Goal: Task Accomplishment & Management: Use online tool/utility

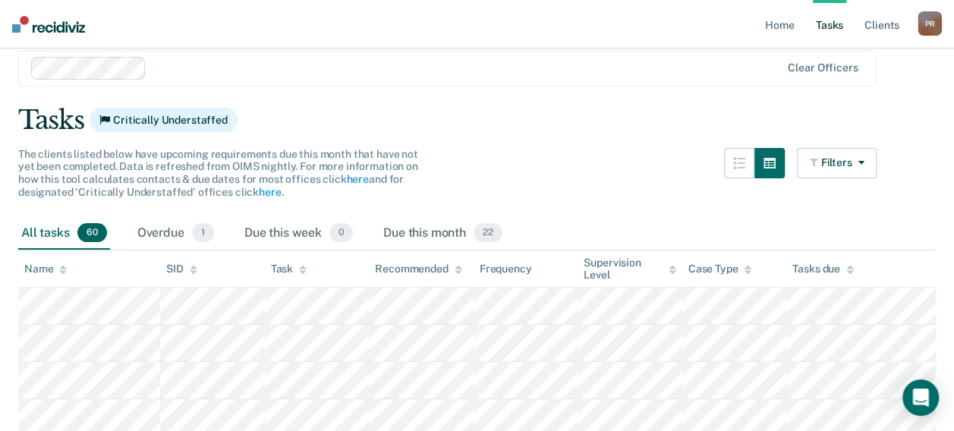
scroll to position [152, 0]
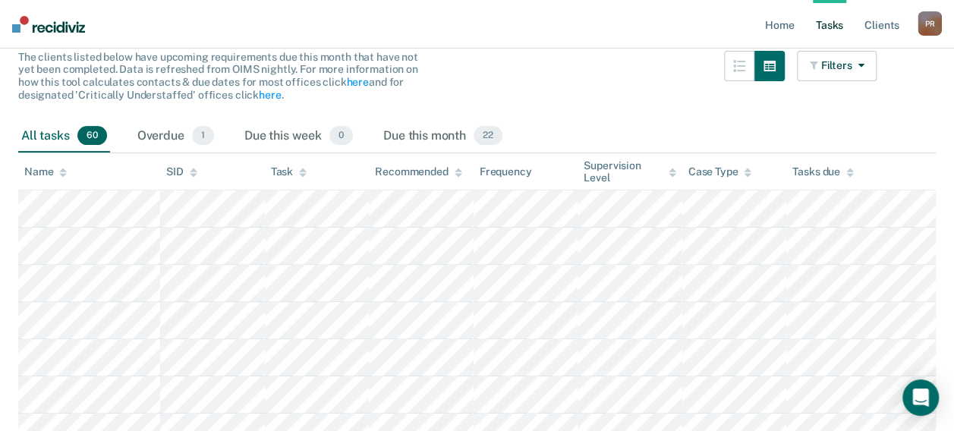
click at [621, 168] on div "Supervision Level" at bounding box center [629, 172] width 93 height 26
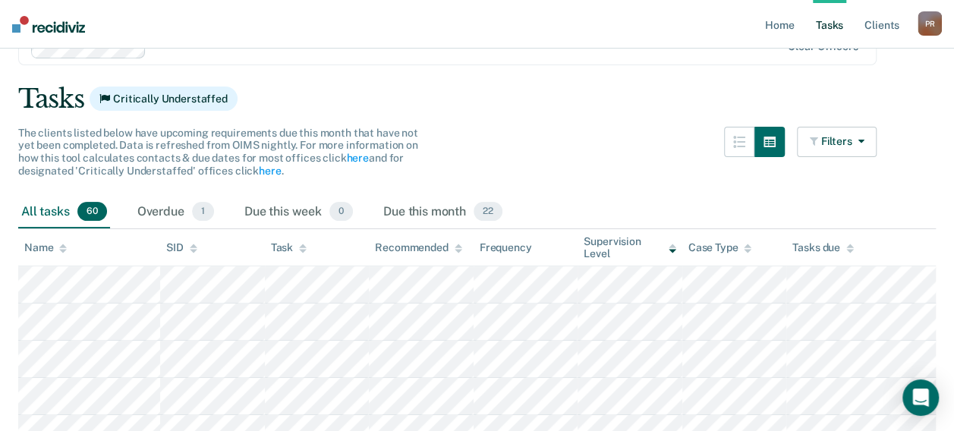
scroll to position [0, 0]
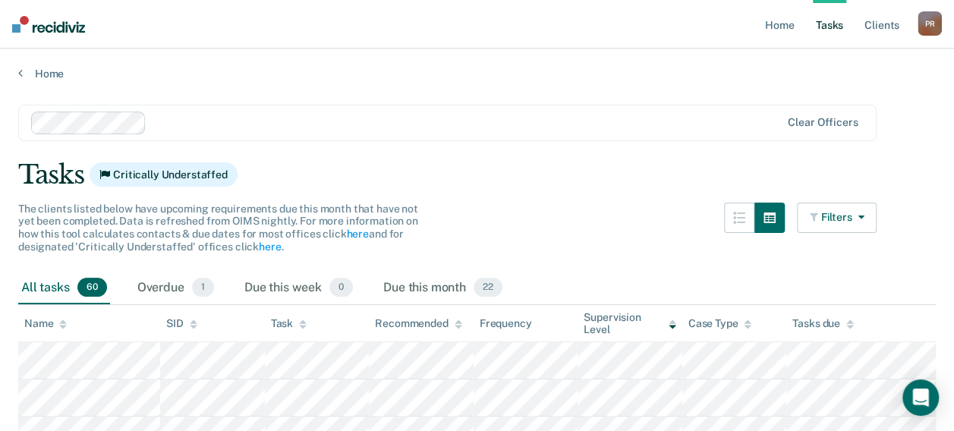
click at [874, 215] on button "Filters" at bounding box center [837, 218] width 80 height 30
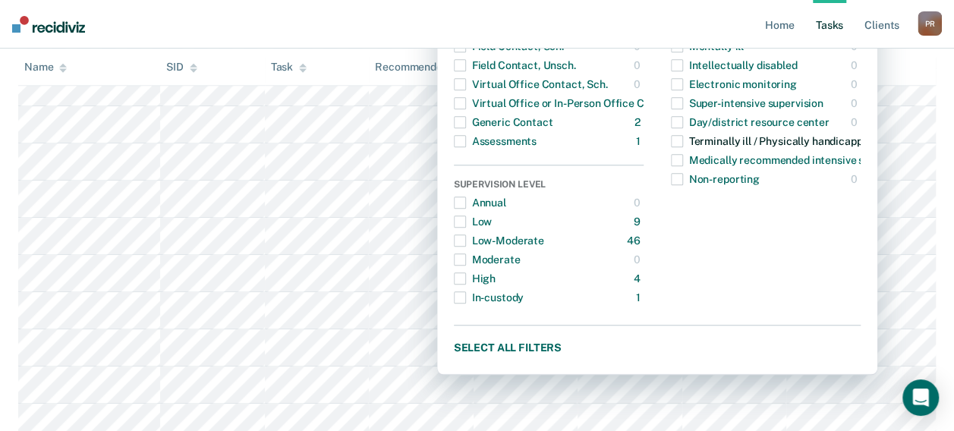
scroll to position [379, 0]
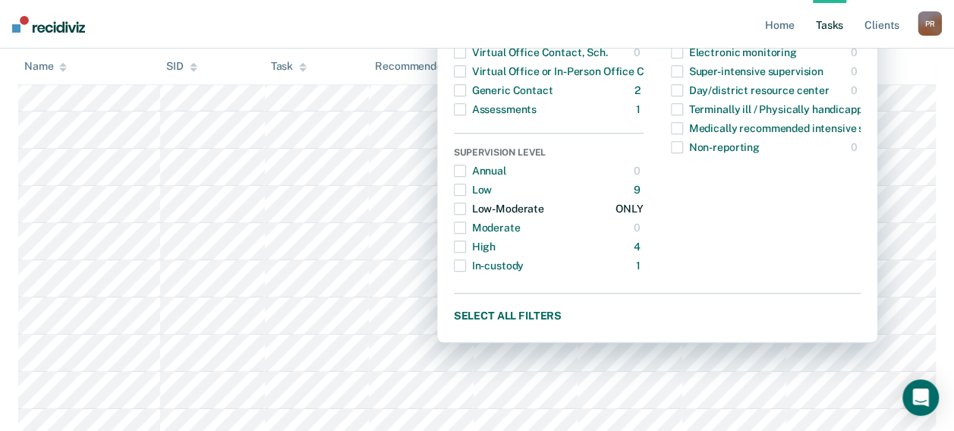
click at [466, 206] on span "button" at bounding box center [460, 209] width 12 height 12
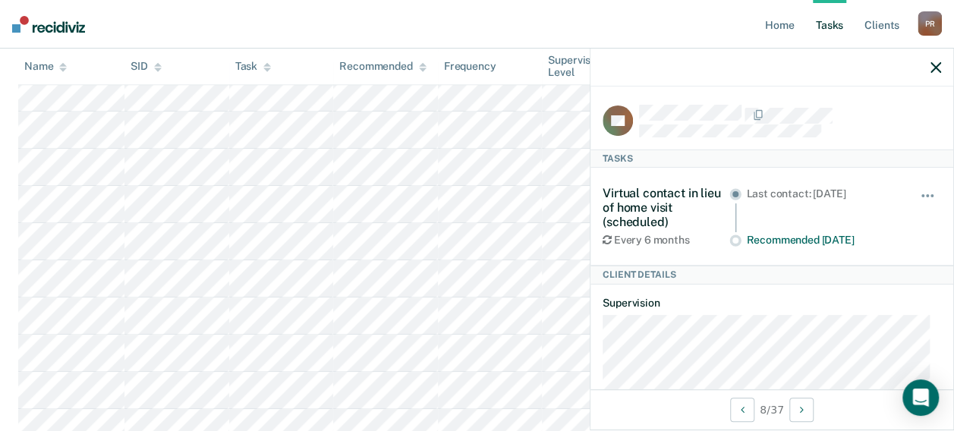
click at [533, 36] on nav "Home Tasks Client s [PERSON_NAME] P R Profile How it works Log Out" at bounding box center [477, 24] width 954 height 49
click at [935, 64] on icon "button" at bounding box center [935, 67] width 11 height 11
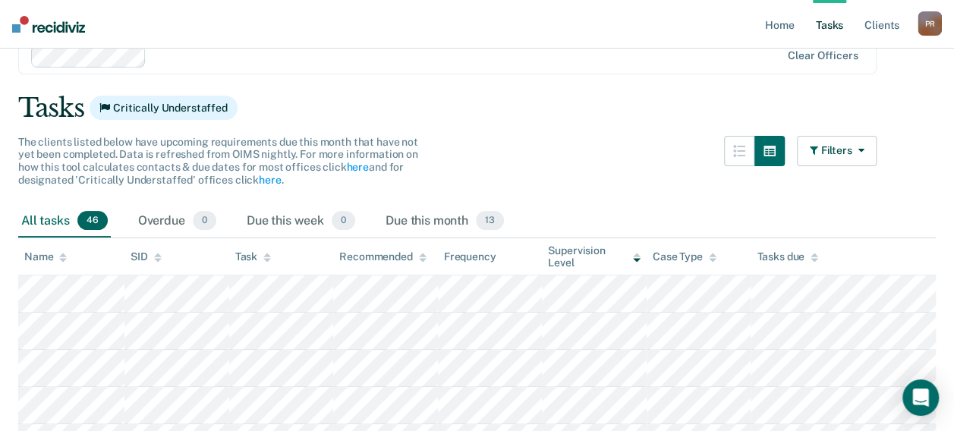
scroll to position [0, 0]
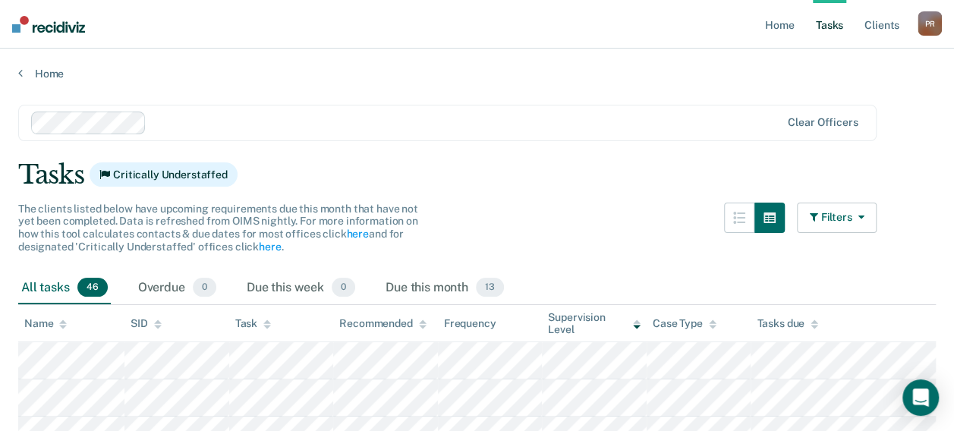
click at [863, 222] on icon "button" at bounding box center [857, 217] width 12 height 11
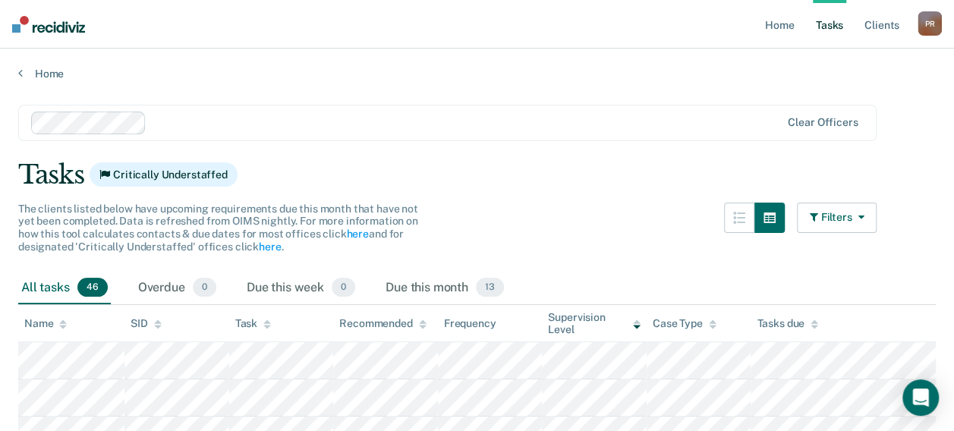
click at [870, 210] on button "Filters" at bounding box center [837, 218] width 80 height 30
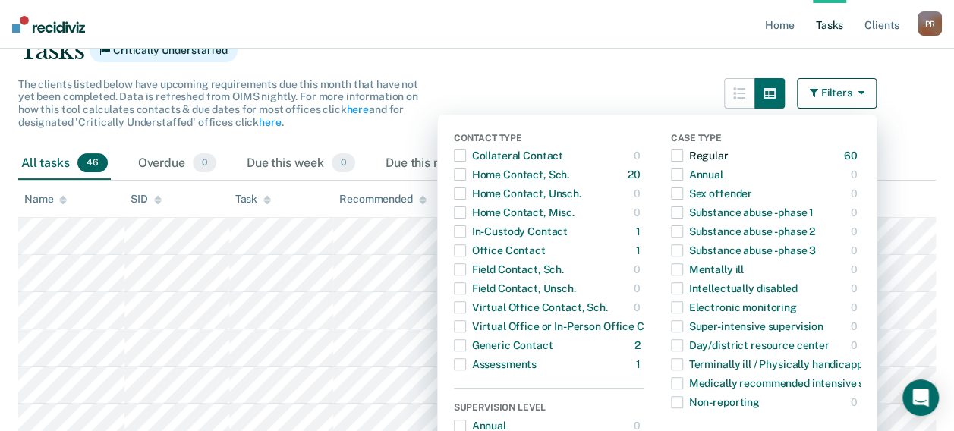
scroll to position [304, 0]
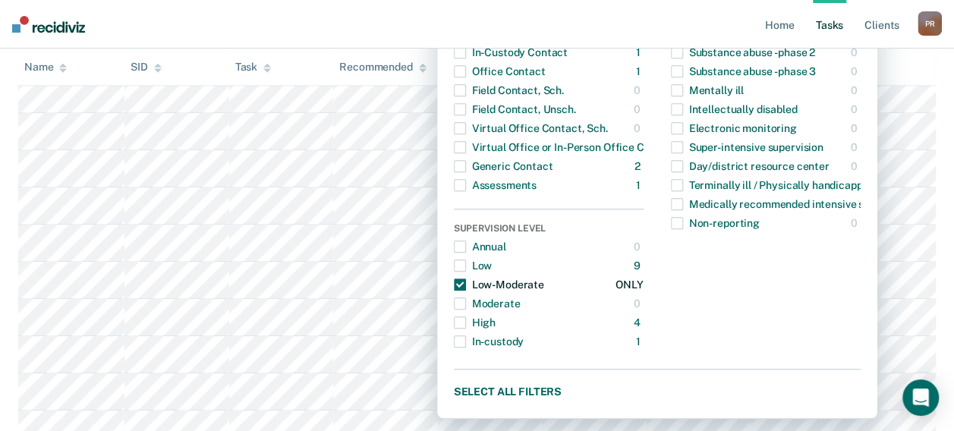
click at [466, 282] on span "button" at bounding box center [460, 284] width 12 height 12
click at [382, 33] on nav "Home Tasks Client s [PERSON_NAME] P R Profile How it works Log Out" at bounding box center [477, 24] width 954 height 49
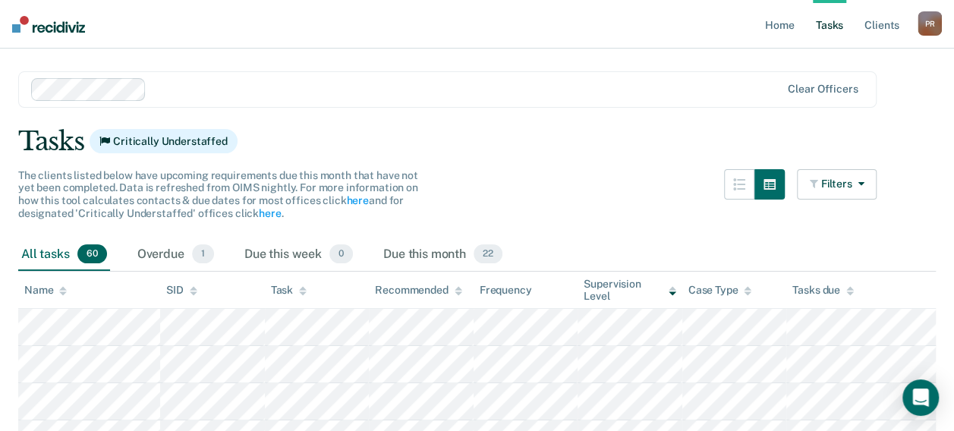
scroll to position [0, 0]
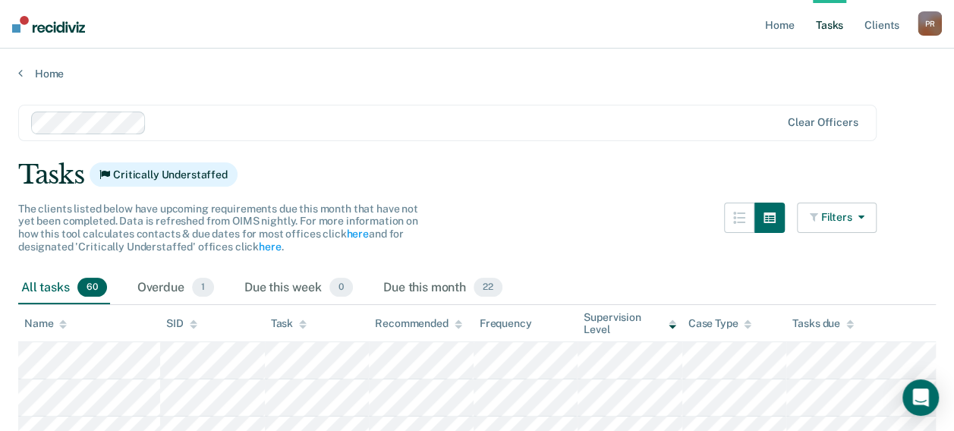
click at [877, 220] on button "Filters" at bounding box center [837, 218] width 80 height 30
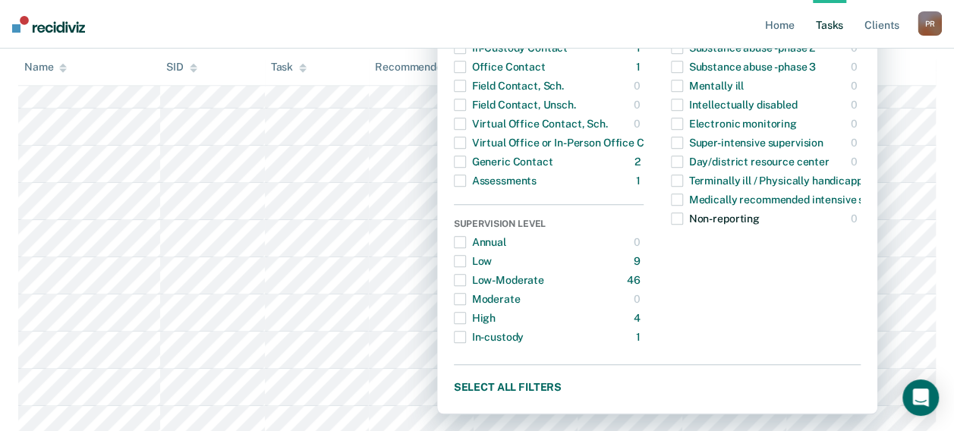
scroll to position [304, 0]
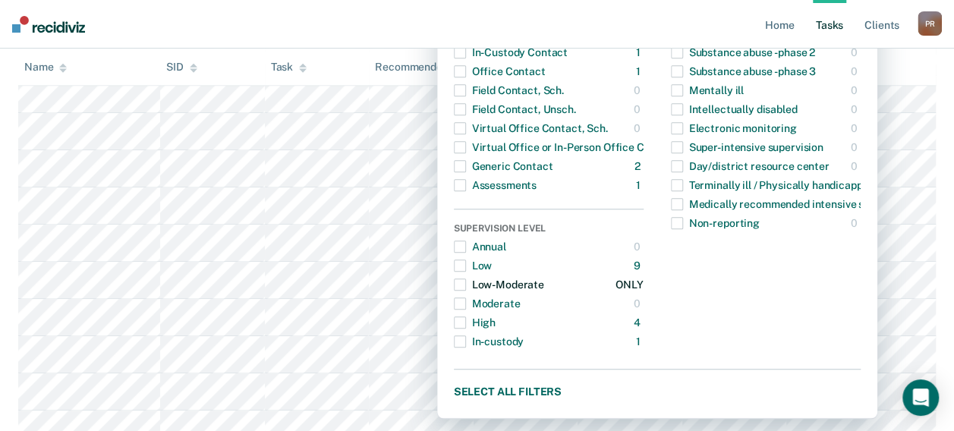
click at [465, 279] on span "button" at bounding box center [460, 284] width 12 height 12
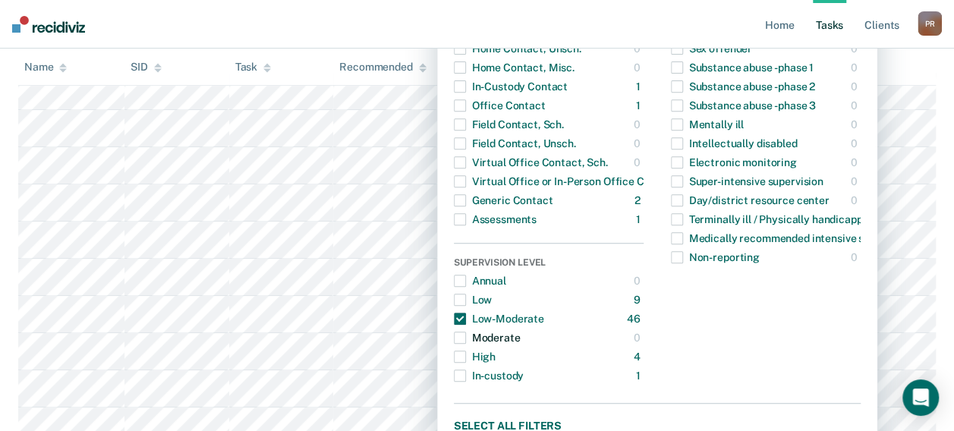
scroll to position [379, 0]
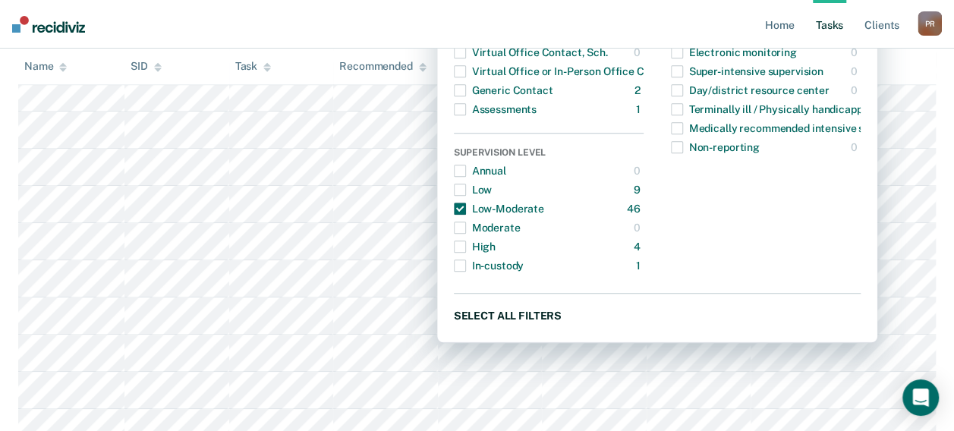
click at [508, 308] on button "Select all filters" at bounding box center [657, 315] width 407 height 19
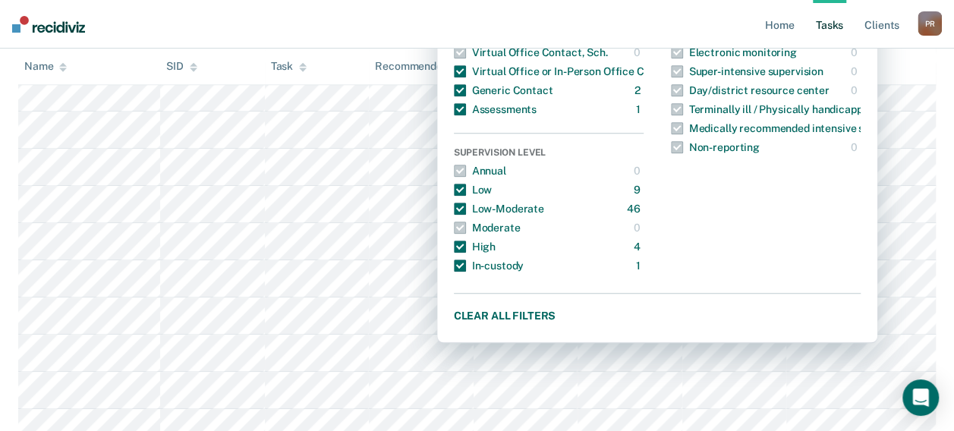
click at [367, 31] on nav "Home Tasks Client s [PERSON_NAME] P R Profile How it works Log Out" at bounding box center [477, 24] width 954 height 49
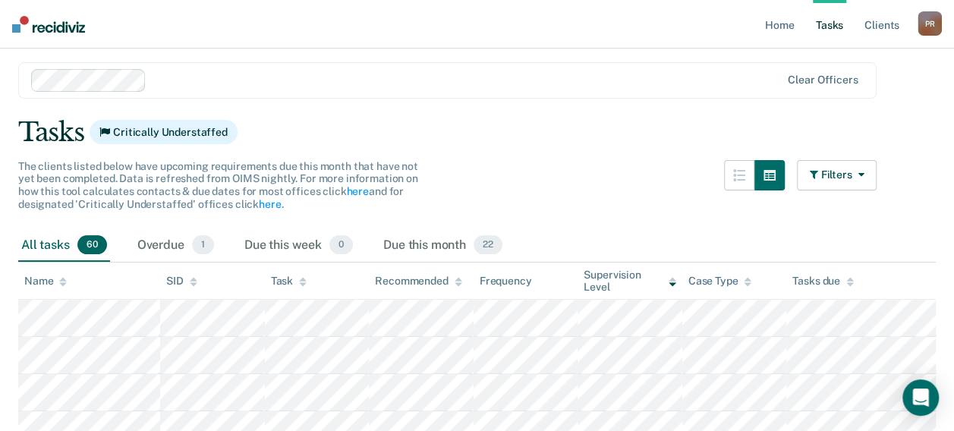
scroll to position [76, 0]
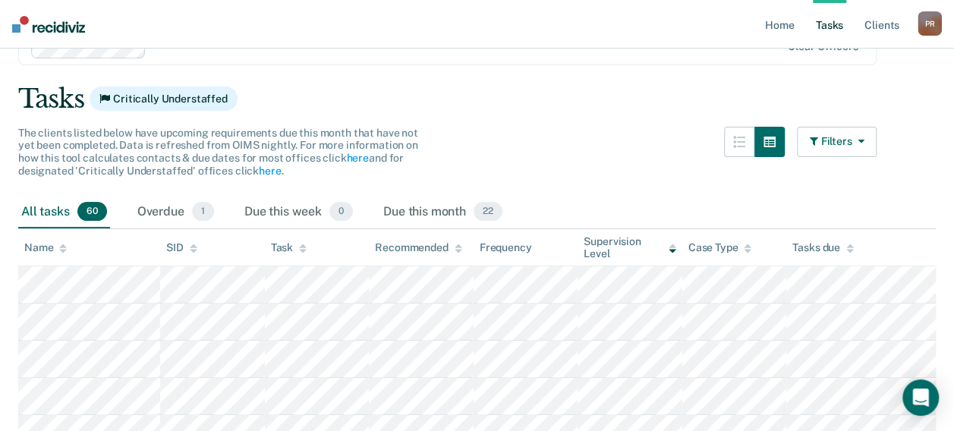
click at [825, 148] on button "Filters" at bounding box center [837, 142] width 80 height 30
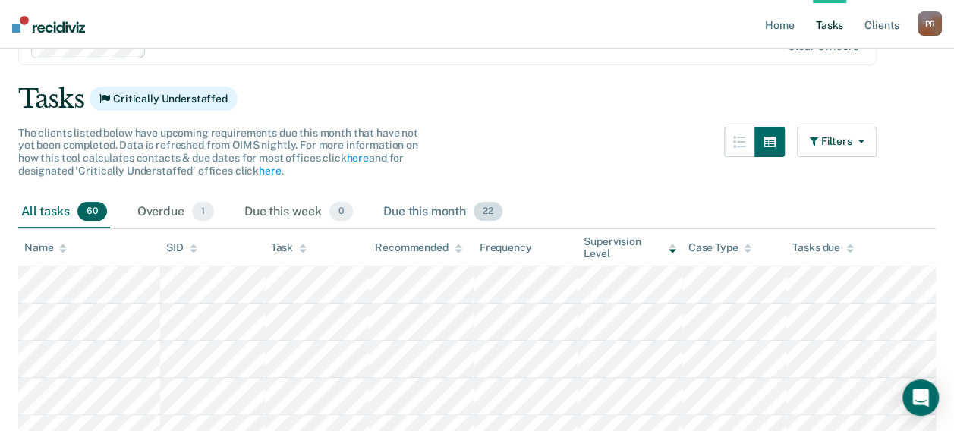
click at [440, 212] on div "Due this month 22" at bounding box center [442, 212] width 125 height 33
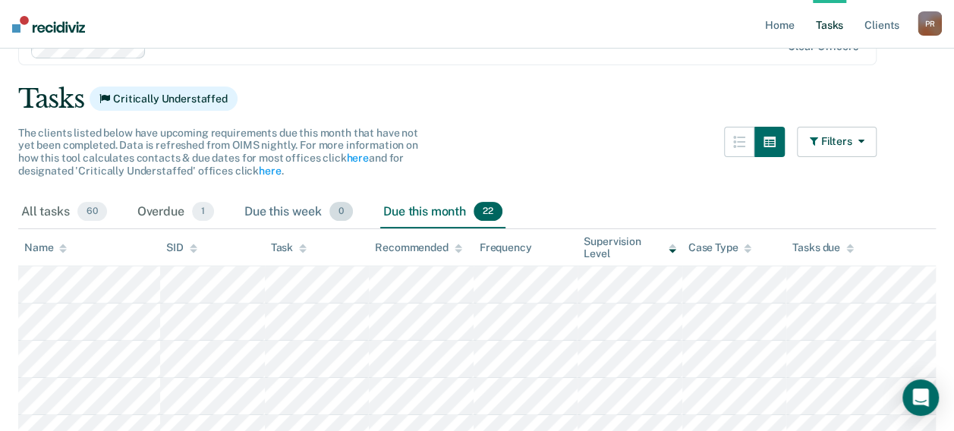
click at [292, 212] on div "Due this week 0" at bounding box center [298, 212] width 115 height 33
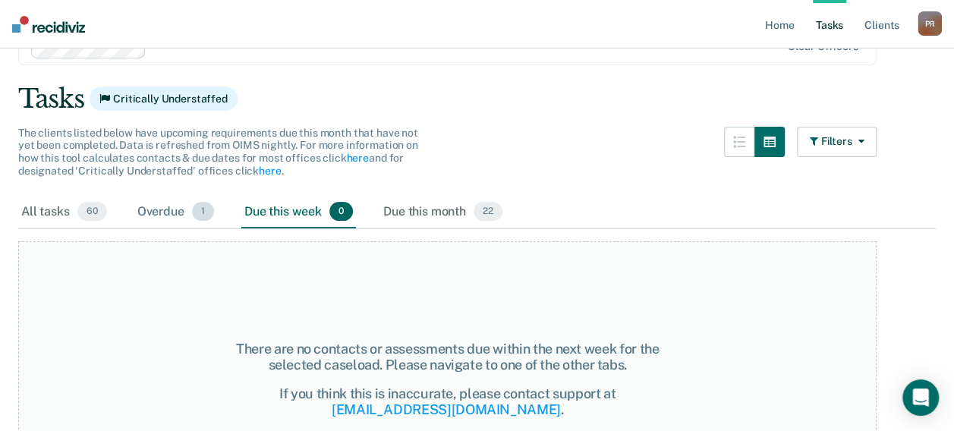
click at [151, 213] on div "Overdue 1" at bounding box center [175, 212] width 83 height 33
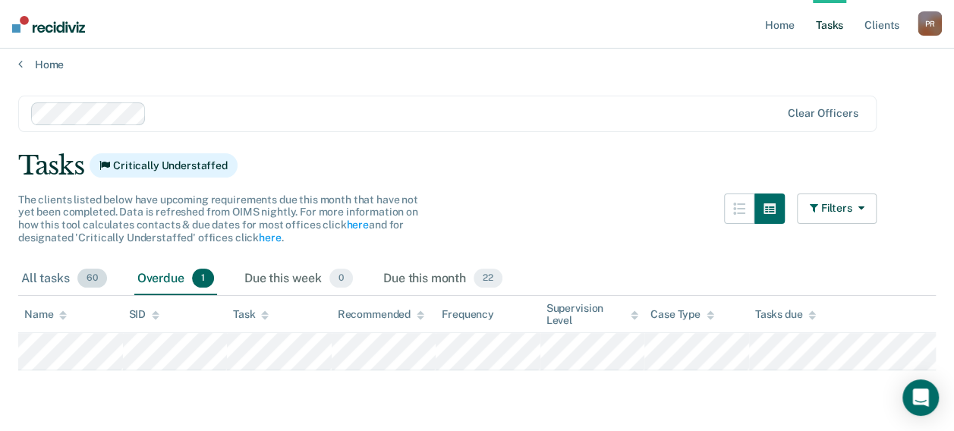
click at [64, 274] on div "All tasks 60" at bounding box center [64, 279] width 92 height 33
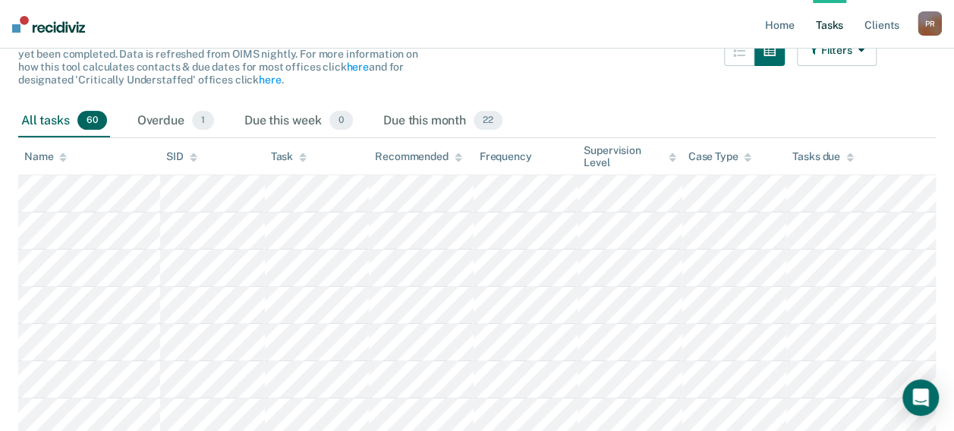
scroll to position [85, 0]
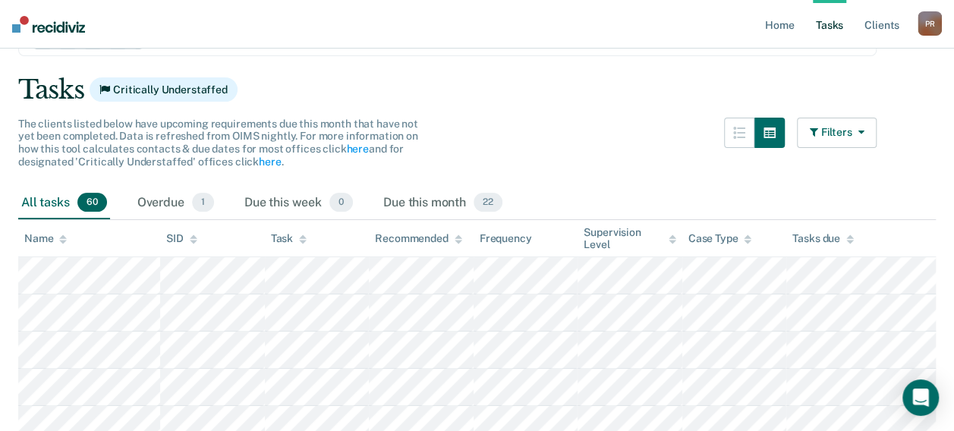
click at [838, 133] on button "Filters" at bounding box center [837, 133] width 80 height 30
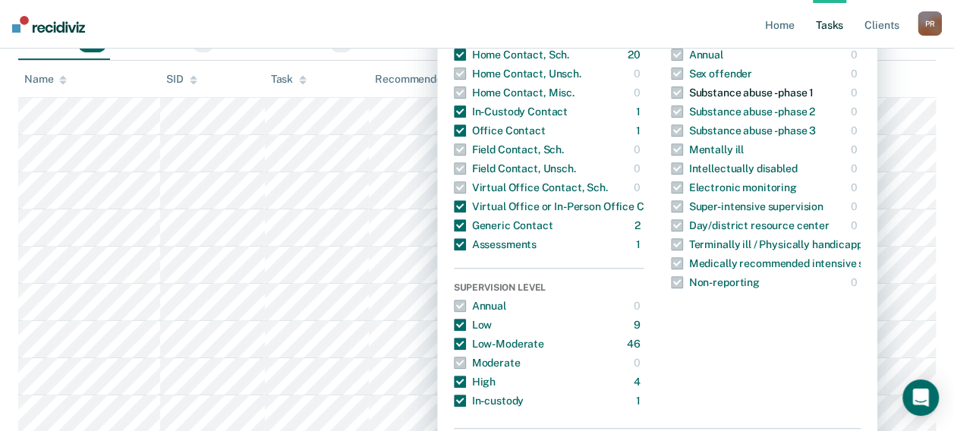
scroll to position [313, 0]
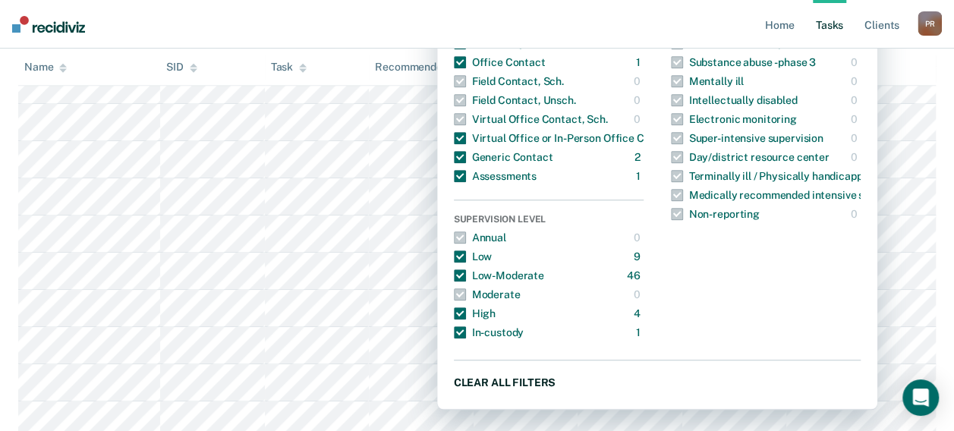
click at [530, 375] on button "Clear all filters" at bounding box center [657, 382] width 407 height 19
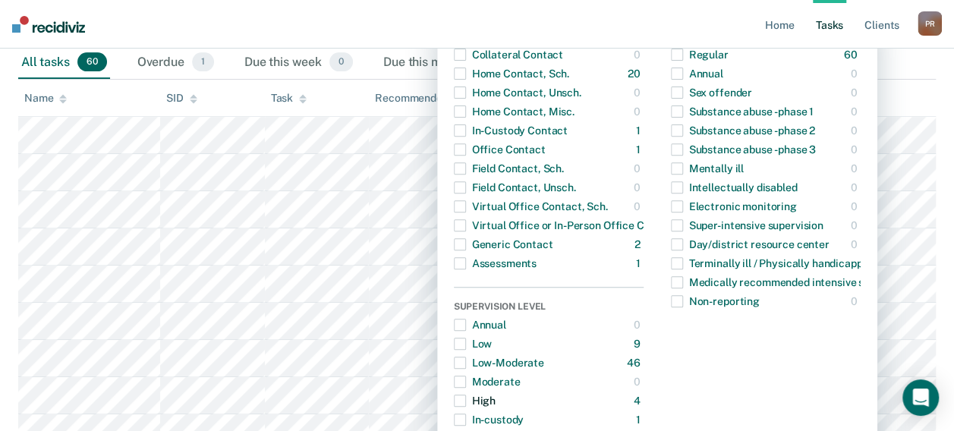
scroll to position [237, 0]
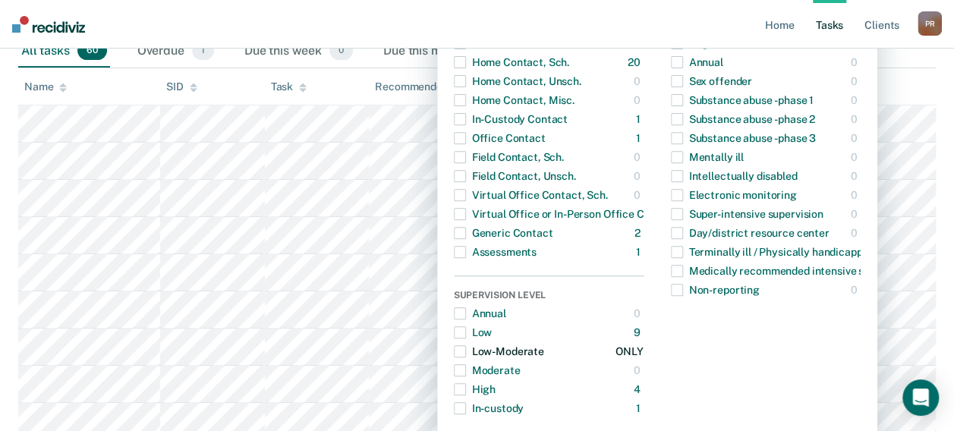
click at [466, 352] on span "button" at bounding box center [460, 351] width 12 height 12
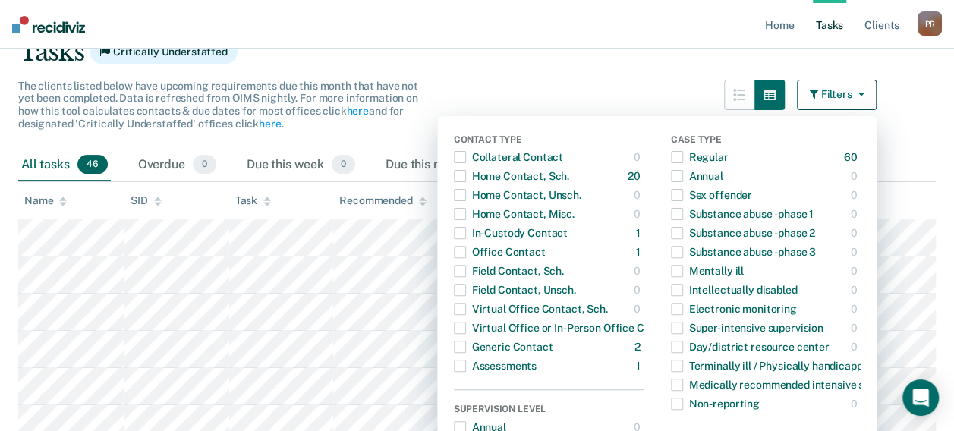
scroll to position [0, 0]
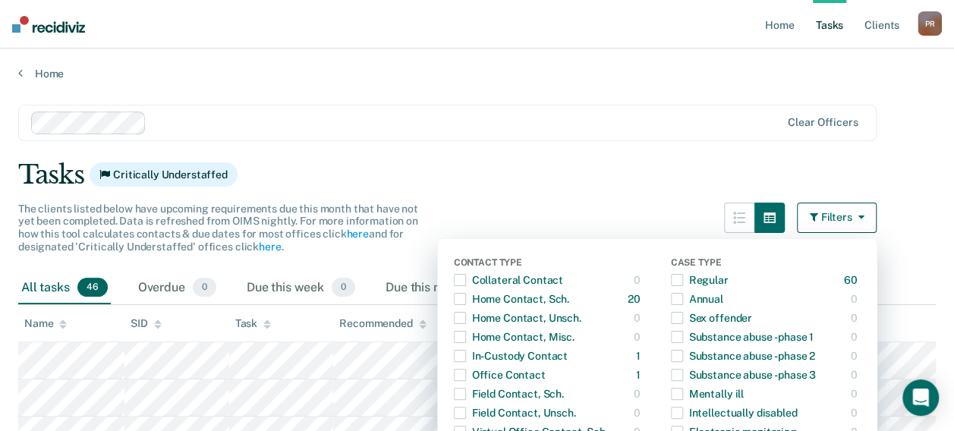
click at [385, 119] on div at bounding box center [466, 122] width 627 height 17
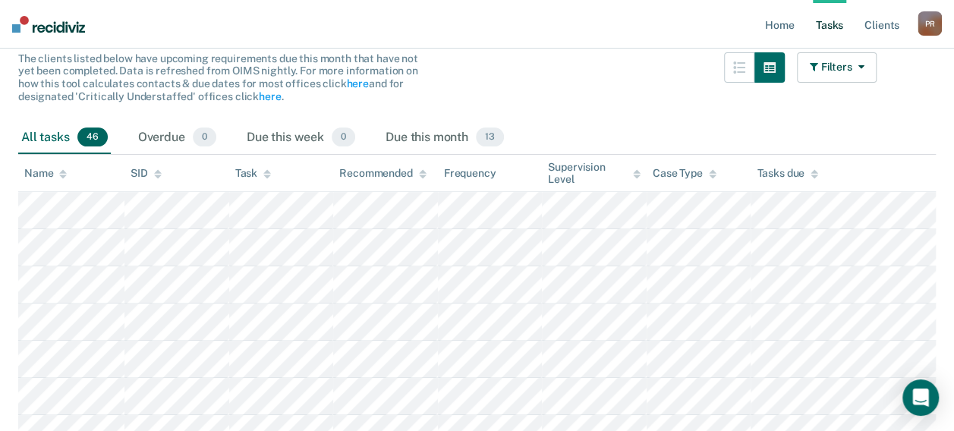
scroll to position [152, 0]
click at [60, 173] on icon at bounding box center [63, 175] width 8 height 4
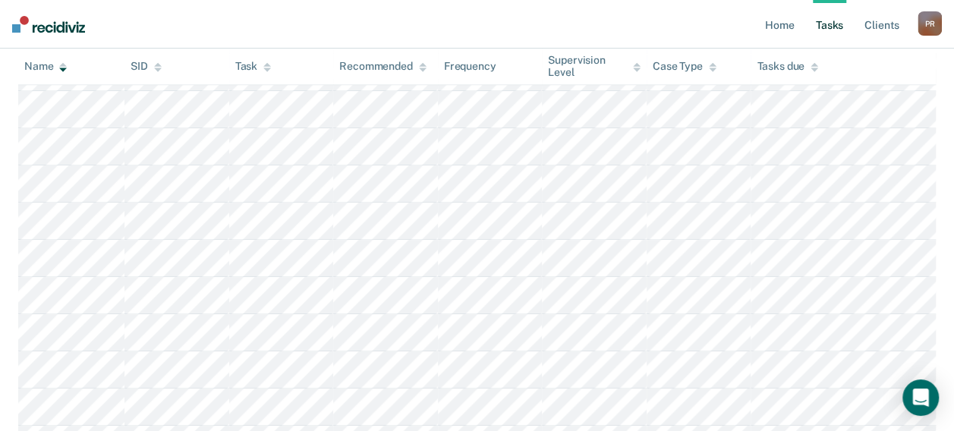
scroll to position [135, 0]
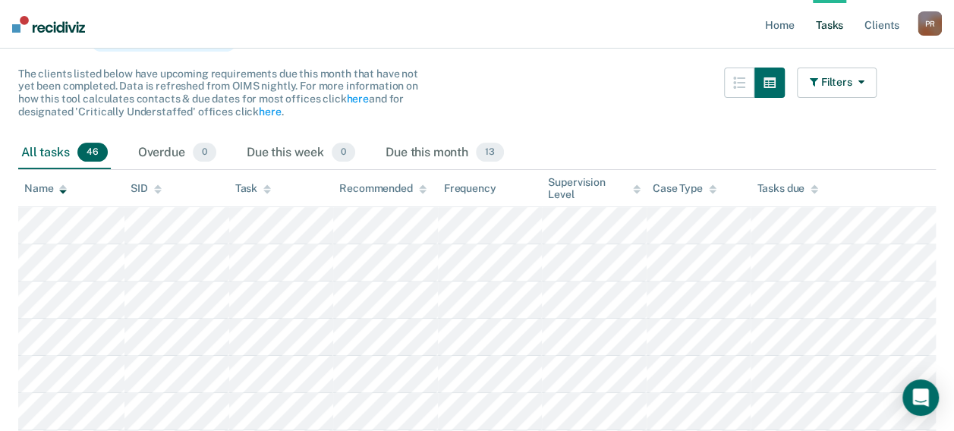
click at [158, 190] on icon at bounding box center [158, 192] width 8 height 4
click at [158, 181] on th "SID" at bounding box center [176, 188] width 105 height 37
click at [158, 185] on div at bounding box center [158, 188] width 8 height 13
click at [61, 193] on icon at bounding box center [63, 189] width 8 height 10
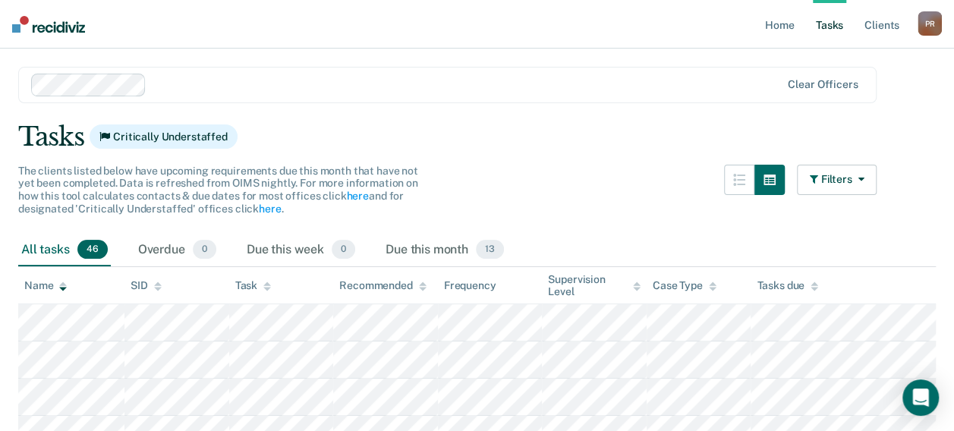
scroll to position [0, 0]
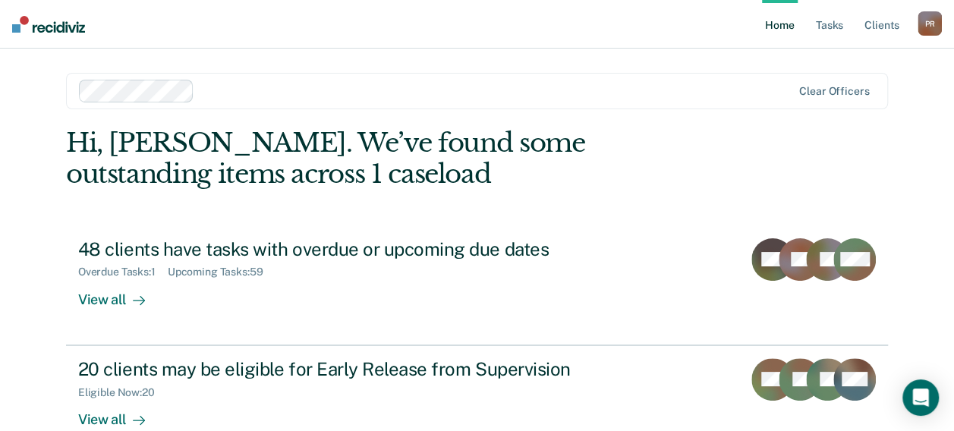
click at [770, 20] on link "Home" at bounding box center [779, 24] width 35 height 49
click at [874, 24] on link "Client s" at bounding box center [881, 24] width 41 height 49
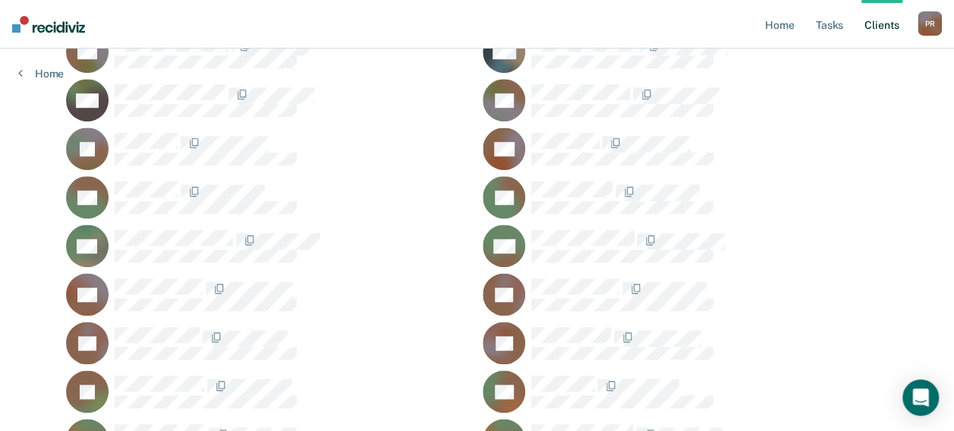
scroll to position [3718, 0]
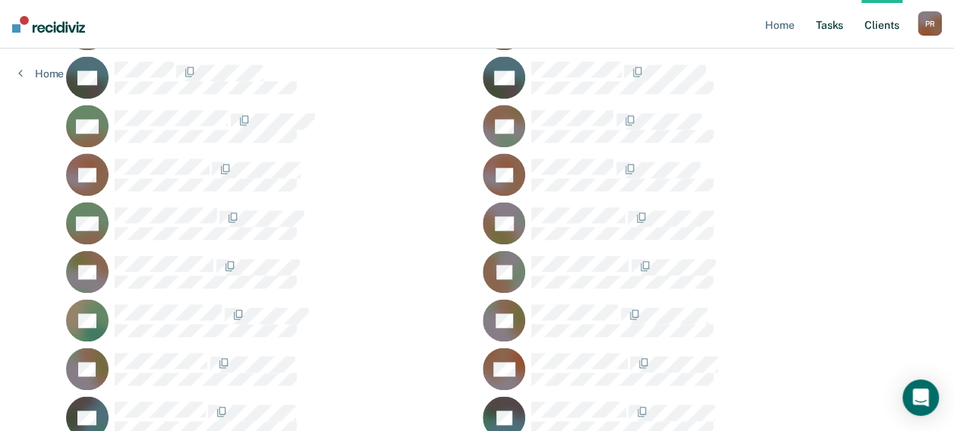
click at [834, 29] on link "Tasks" at bounding box center [829, 24] width 33 height 49
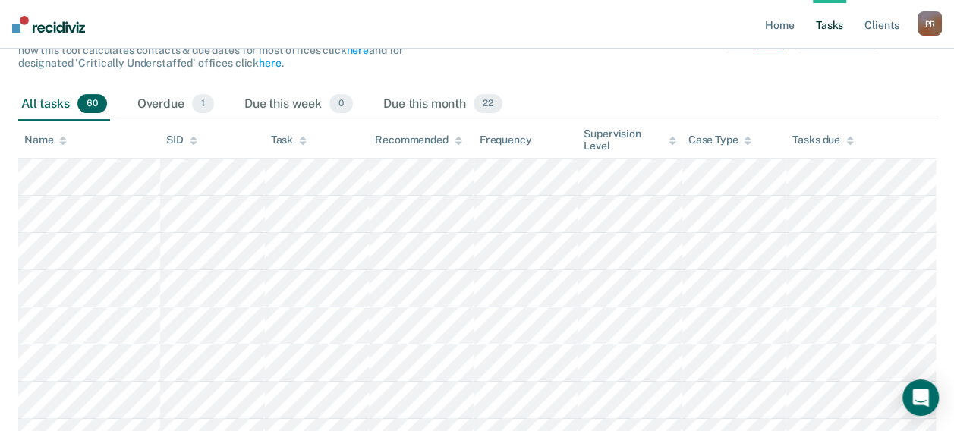
scroll to position [152, 0]
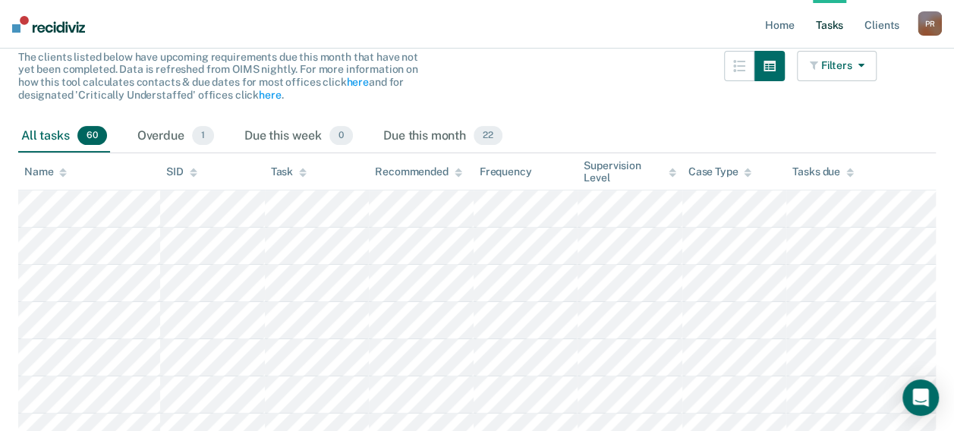
click at [867, 56] on button "Filters" at bounding box center [837, 66] width 80 height 30
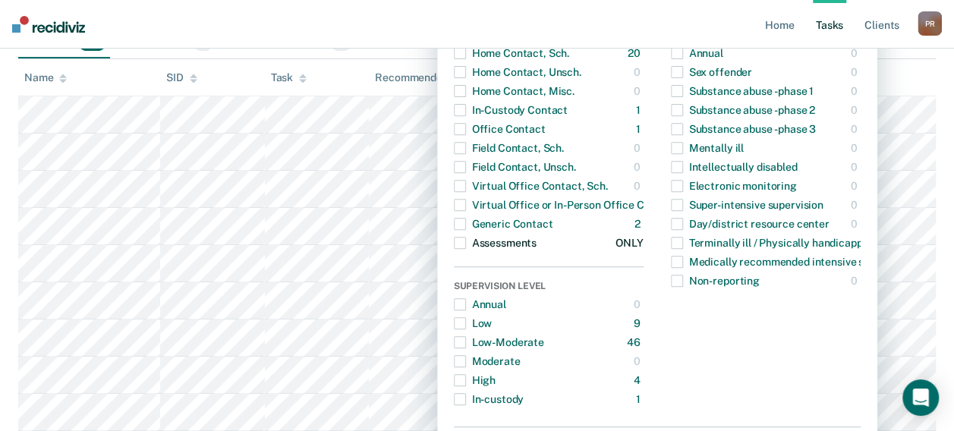
scroll to position [379, 0]
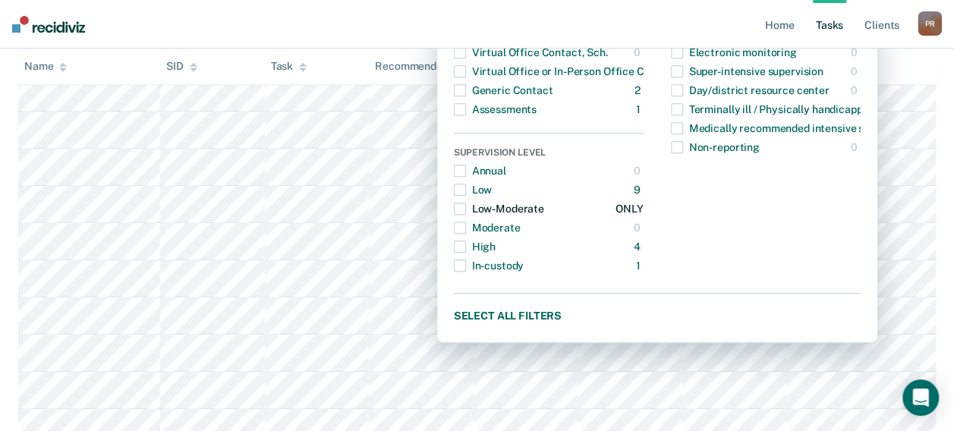
click at [466, 203] on span "button" at bounding box center [460, 209] width 12 height 12
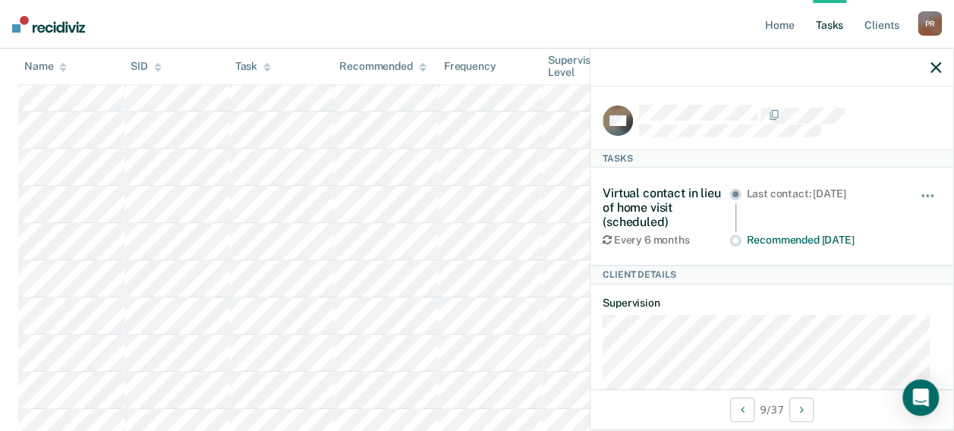
click at [936, 67] on icon "button" at bounding box center [935, 67] width 11 height 11
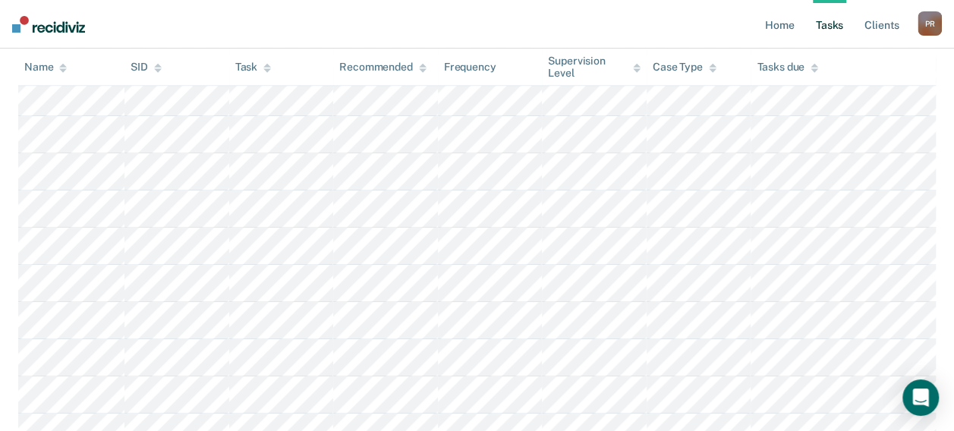
scroll to position [152, 0]
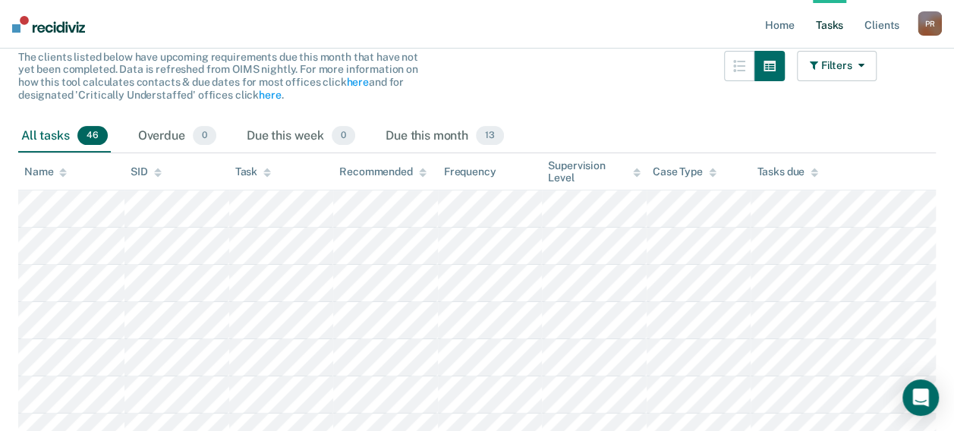
click at [60, 170] on icon at bounding box center [63, 173] width 8 height 10
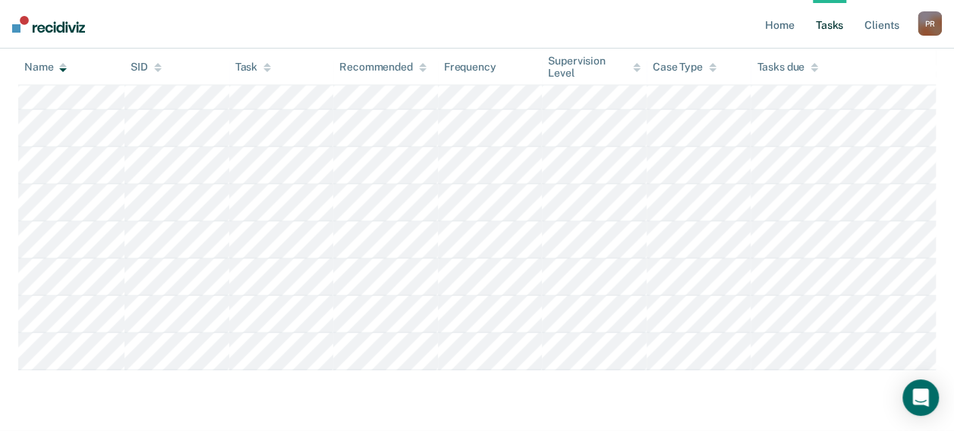
scroll to position [1880, 0]
